Goal: Task Accomplishment & Management: Use online tool/utility

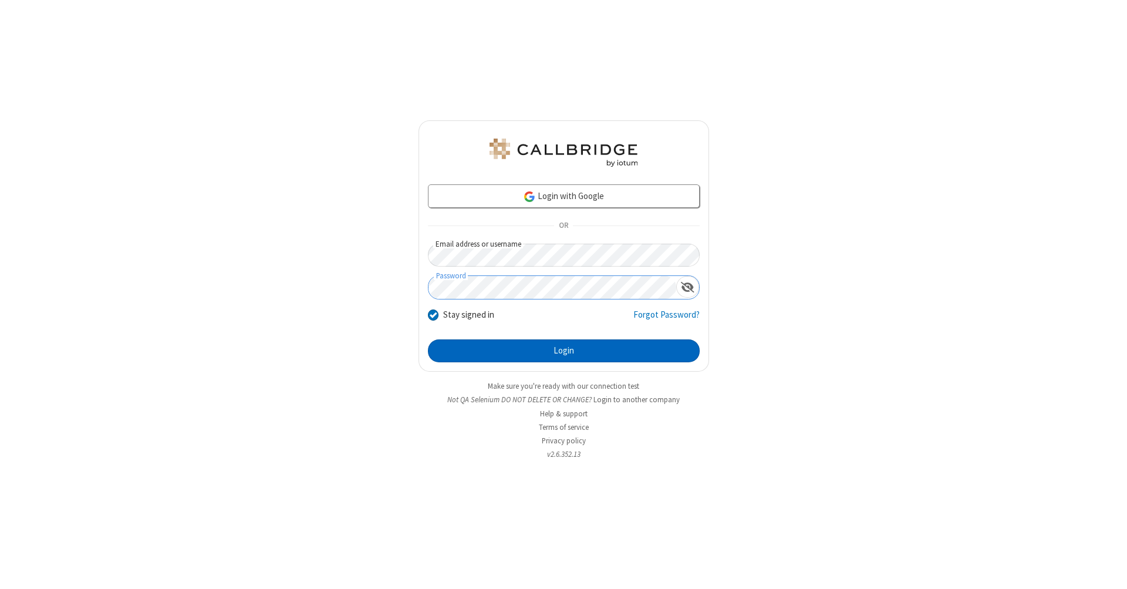
click at [563, 351] on button "Login" at bounding box center [564, 350] width 272 height 23
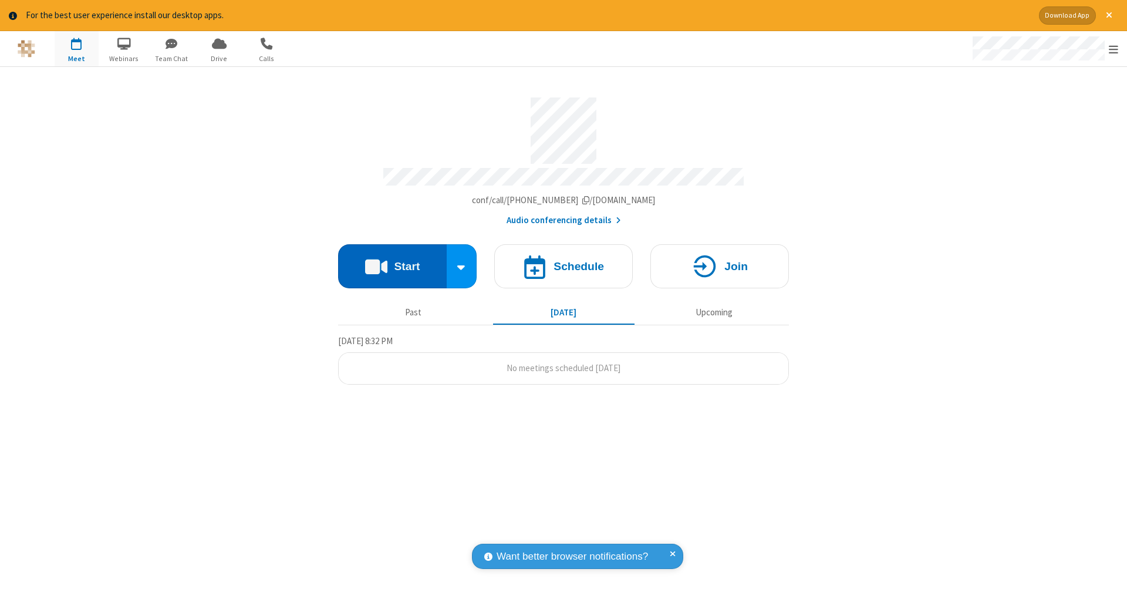
click at [392, 260] on button "Start" at bounding box center [392, 266] width 109 height 44
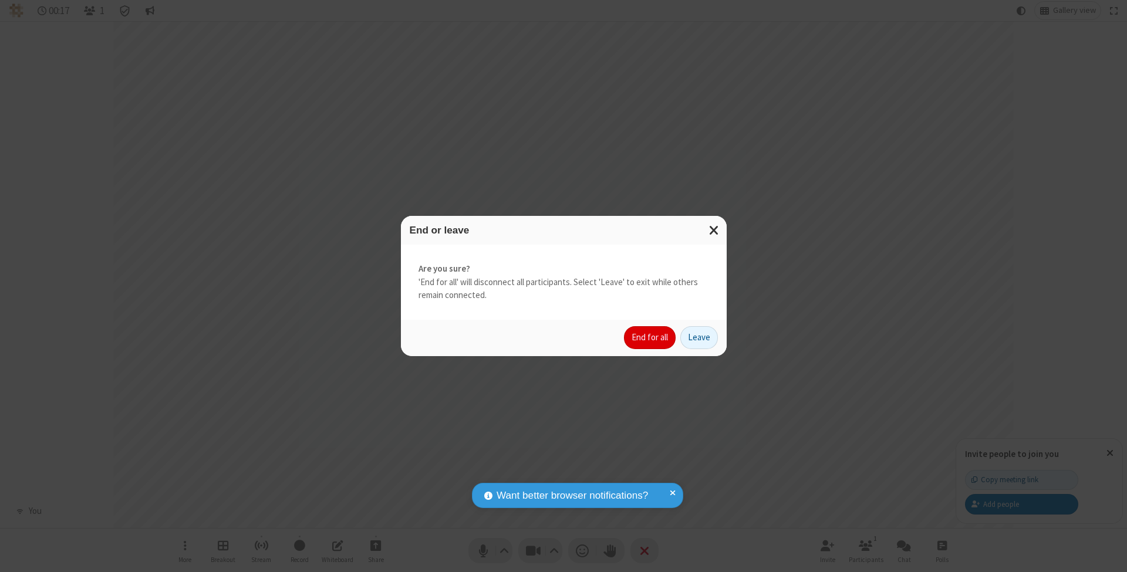
click at [650, 337] on button "End for all" at bounding box center [650, 337] width 52 height 23
